Goal: Navigation & Orientation: Find specific page/section

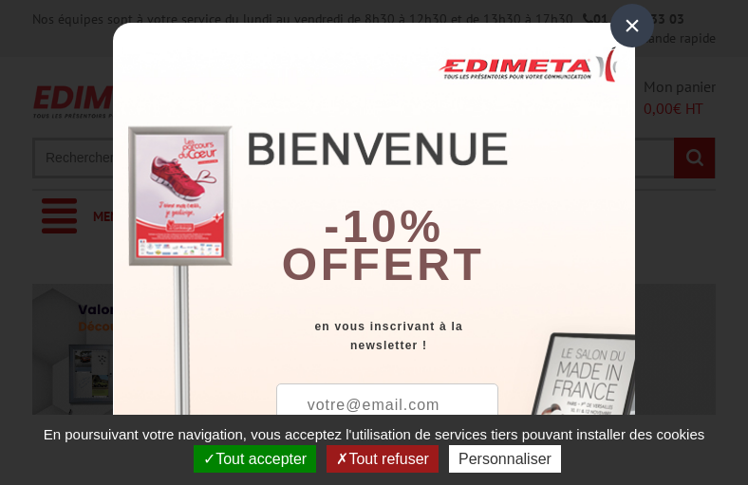
click at [256, 459] on button "Tout accepter" at bounding box center [255, 459] width 122 height 28
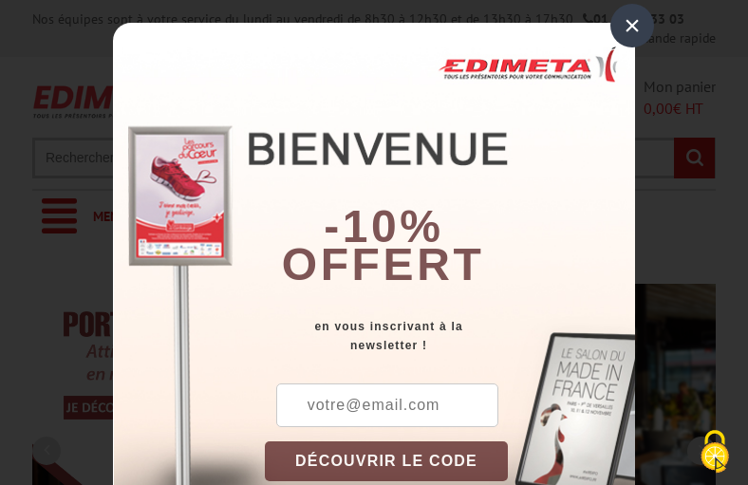
click at [625, 25] on div "×" at bounding box center [633, 26] width 44 height 44
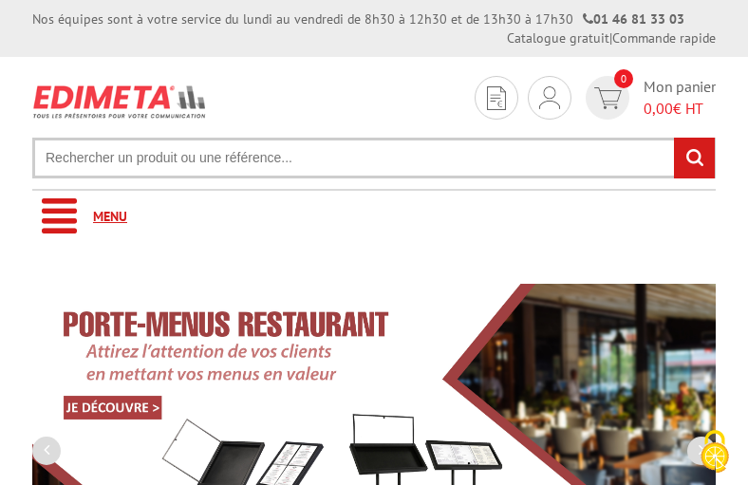
click at [374, 216] on link "Menu" at bounding box center [374, 217] width 684 height 52
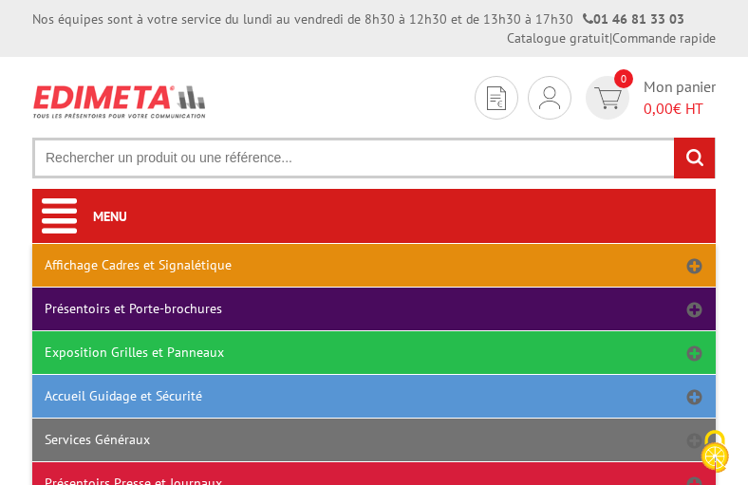
click at [374, 265] on link "Affichage Cadres et Signalétique" at bounding box center [374, 265] width 684 height 43
